Goal: Information Seeking & Learning: Learn about a topic

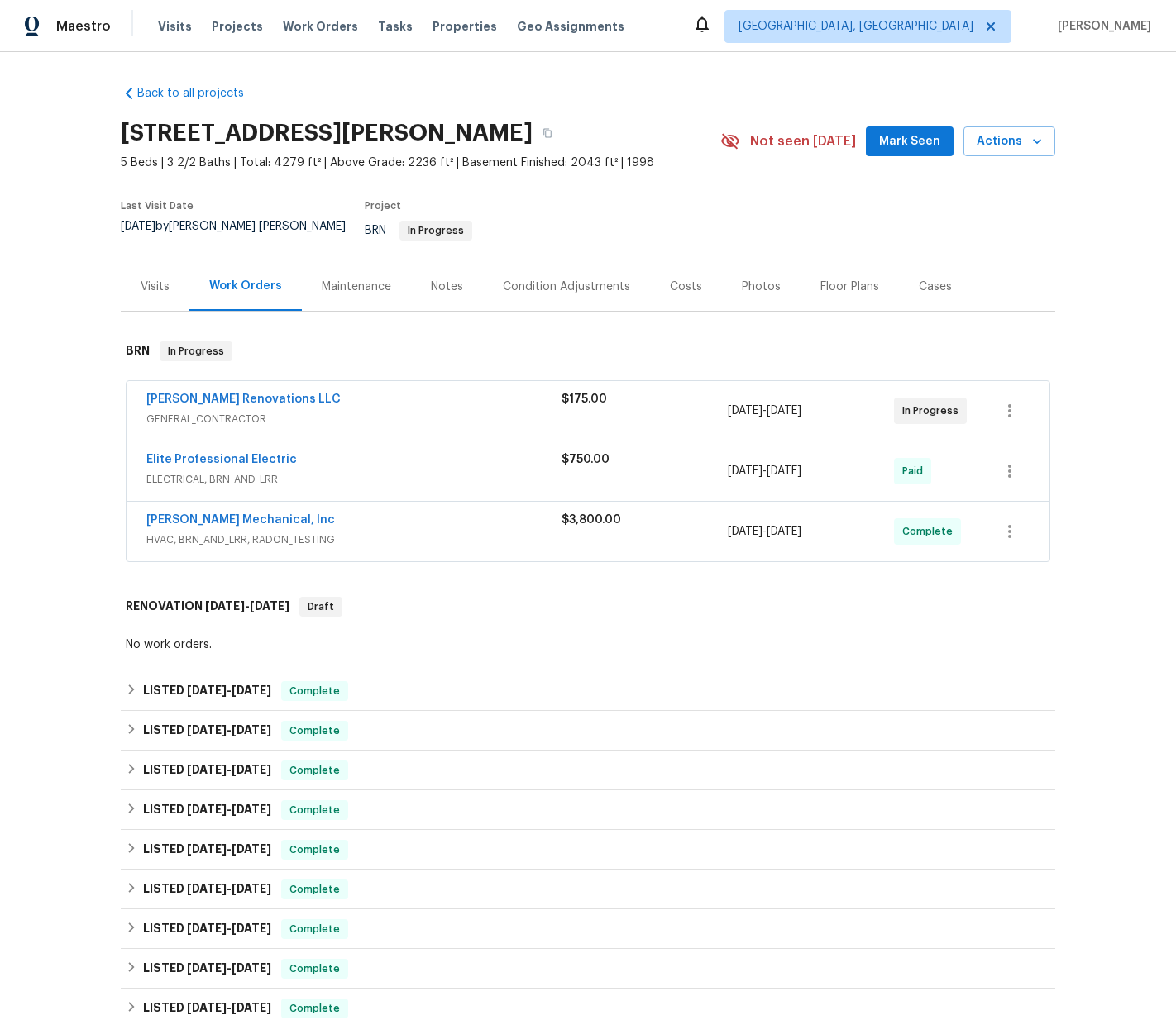
click at [459, 391] on div "[PERSON_NAME] Renovations LLC" at bounding box center [354, 401] width 415 height 20
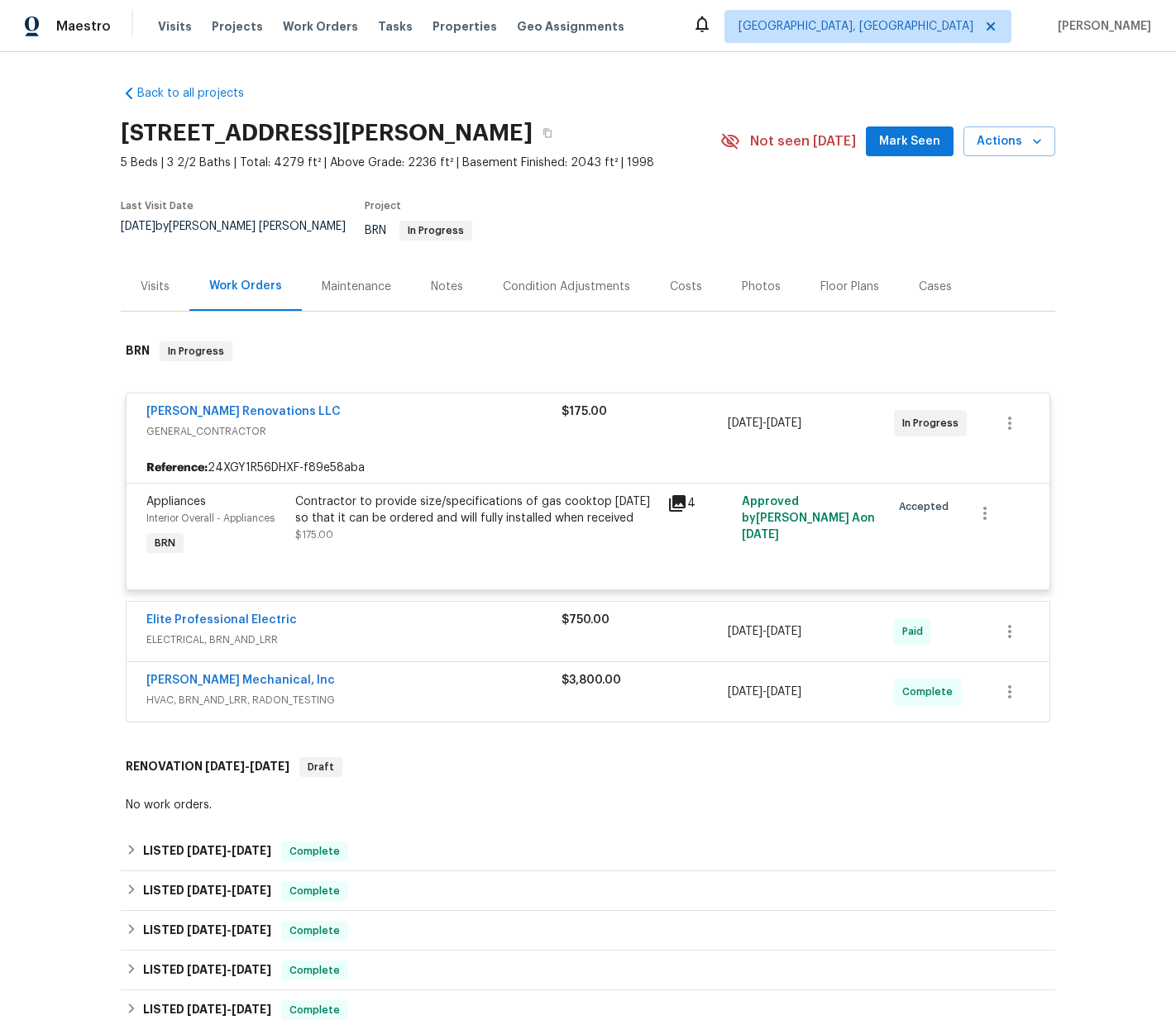
click at [671, 495] on icon at bounding box center [677, 503] width 16 height 16
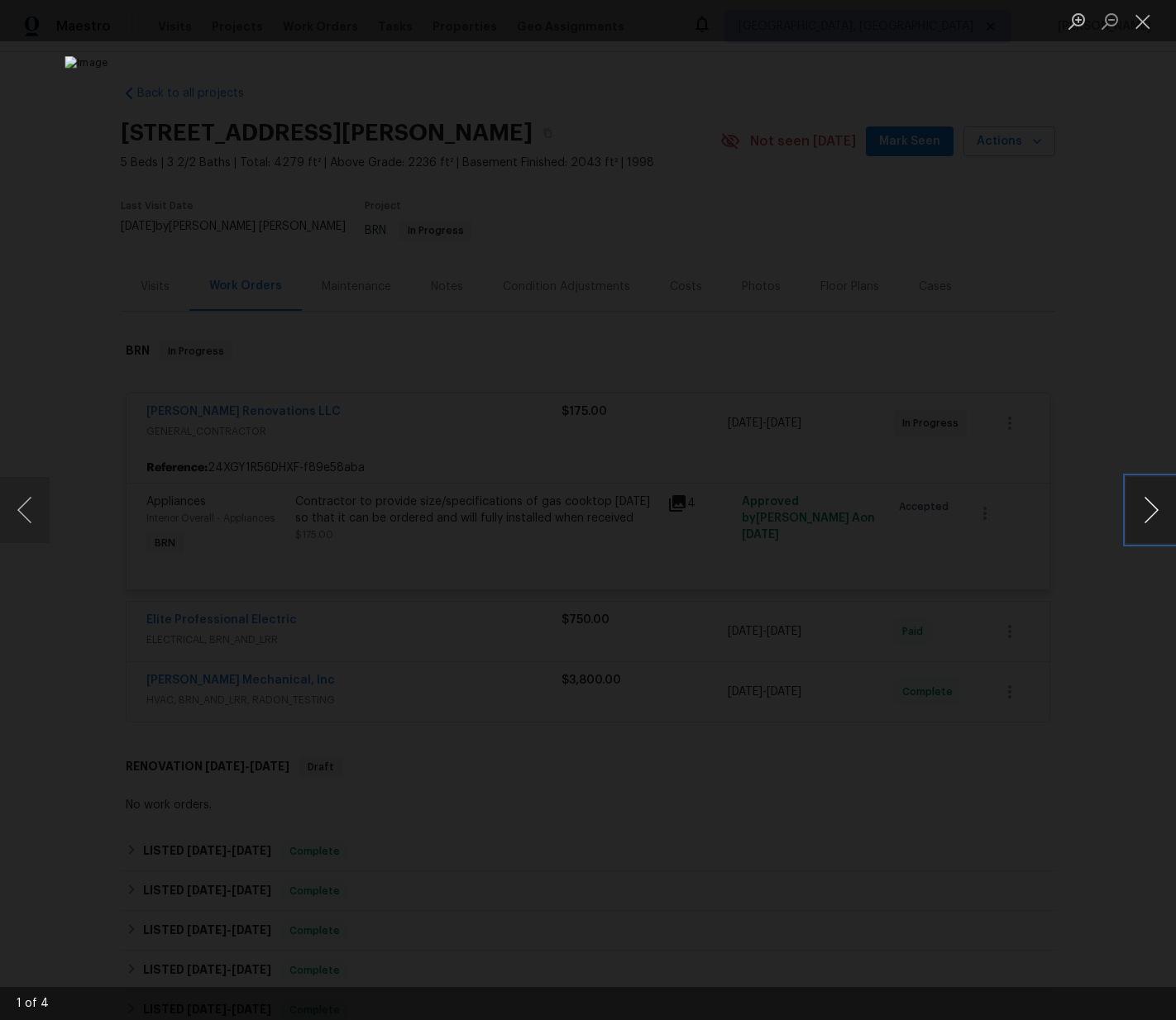
click at [1140, 498] on button "Next image" at bounding box center [1151, 510] width 50 height 66
click at [1140, 499] on button "Next image" at bounding box center [1151, 510] width 50 height 66
